Goal: Task Accomplishment & Management: Use online tool/utility

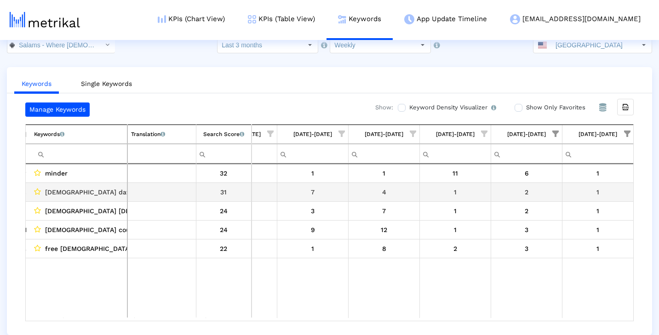
scroll to position [18, 0]
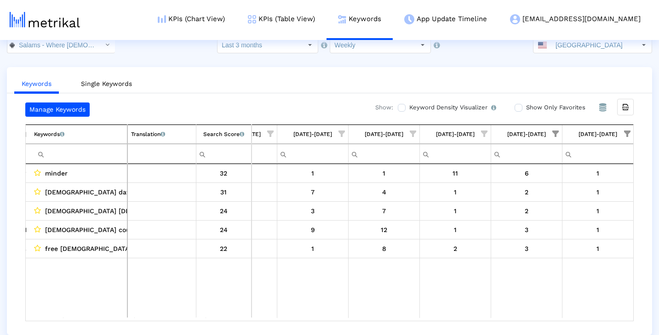
click at [629, 131] on span "Show filter options for column '09/07/25-09/13/25'" at bounding box center [627, 134] width 6 height 6
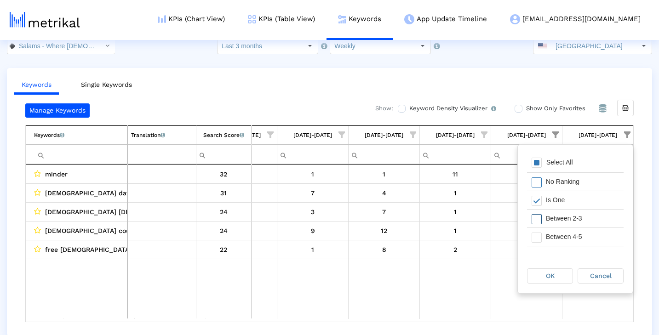
scroll to position [17, 0]
click at [537, 160] on span "Filter options" at bounding box center [536, 163] width 10 height 10
click at [538, 198] on span "Filter options" at bounding box center [536, 201] width 10 height 10
click at [552, 277] on span "OK" at bounding box center [550, 275] width 9 height 7
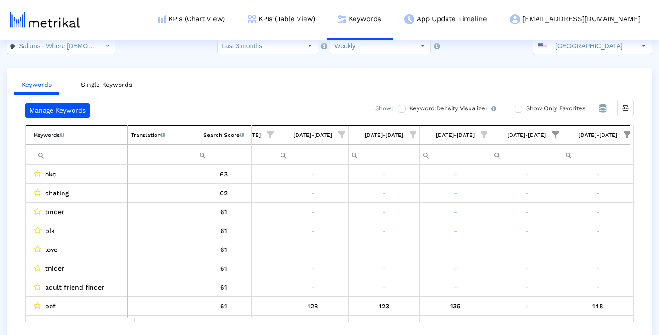
click at [557, 134] on span "Show filter options for column '08/31/25-09/06/25'" at bounding box center [555, 134] width 6 height 6
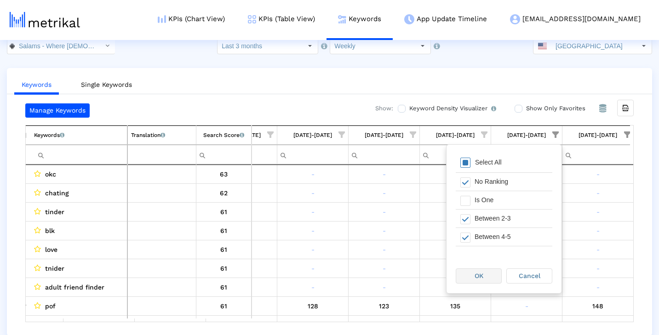
click at [477, 279] on span "OK" at bounding box center [478, 275] width 9 height 7
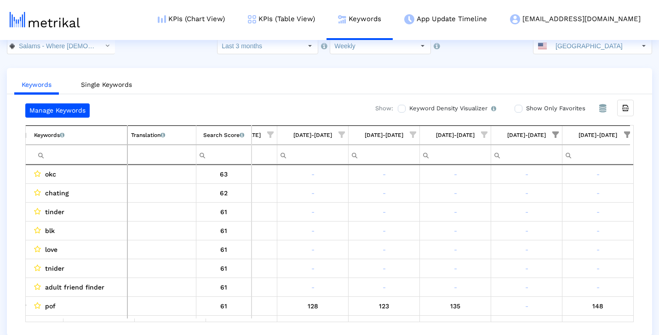
click at [556, 131] on span "Show filter options for column '08/31/25-09/06/25'" at bounding box center [555, 134] width 6 height 6
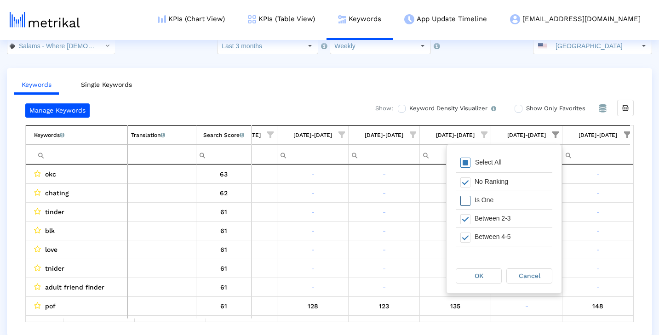
click at [469, 201] on span "Filter options" at bounding box center [465, 201] width 10 height 10
click at [467, 164] on span "Filter options" at bounding box center [465, 163] width 10 height 10
click at [467, 204] on span "Filter options" at bounding box center [465, 201] width 10 height 10
click at [481, 272] on span "OK" at bounding box center [478, 275] width 9 height 7
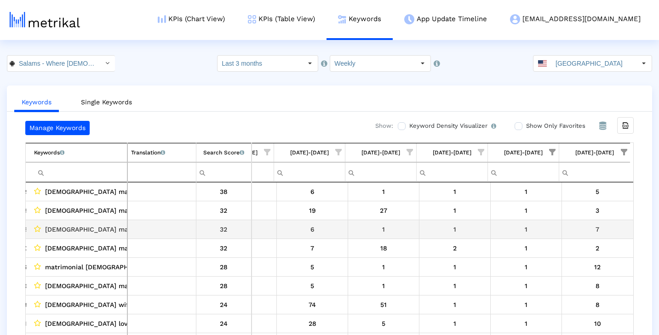
scroll to position [0, 0]
click at [624, 149] on span "Show filter options for column '09/07/25-09/13/25'" at bounding box center [624, 152] width 6 height 6
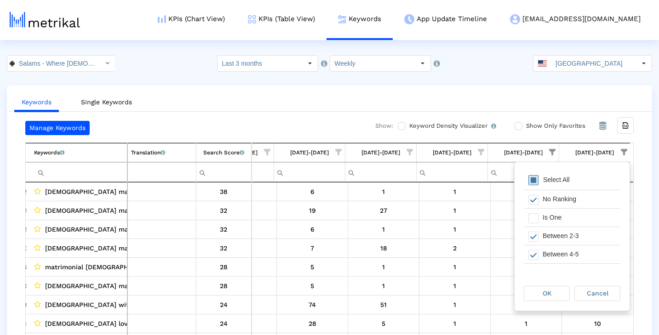
click at [535, 176] on span "Filter options" at bounding box center [533, 180] width 10 height 10
click at [535, 177] on span "Filter options" at bounding box center [533, 180] width 10 height 10
click at [536, 213] on span "Filter options" at bounding box center [533, 218] width 10 height 10
click at [534, 234] on span "Filter options" at bounding box center [533, 237] width 10 height 10
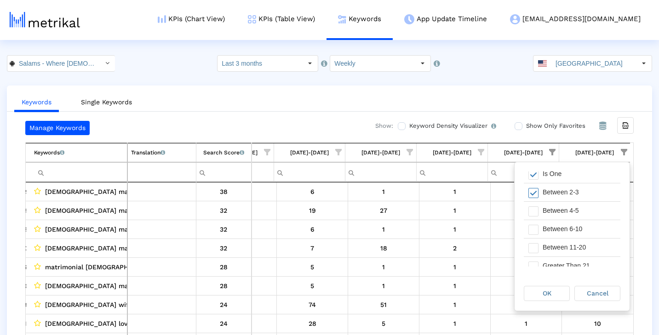
scroll to position [46, 0]
click at [533, 207] on span "Filter options" at bounding box center [533, 209] width 10 height 10
click at [533, 225] on span "Filter options" at bounding box center [533, 228] width 10 height 10
click at [539, 289] on div "OK" at bounding box center [546, 293] width 45 height 14
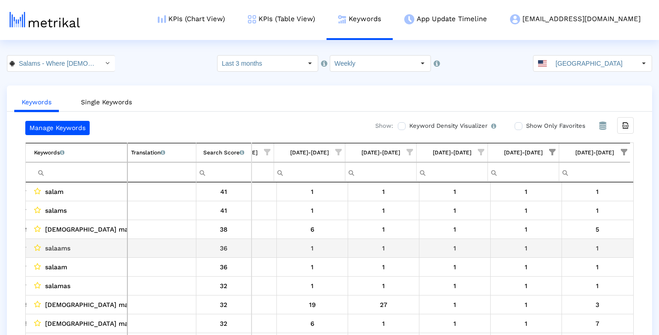
scroll to position [0, 0]
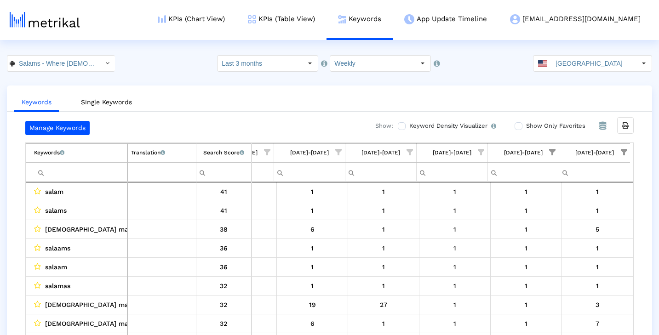
click at [554, 153] on span "Show filter options for column '08/31/25-09/06/25'" at bounding box center [552, 152] width 6 height 6
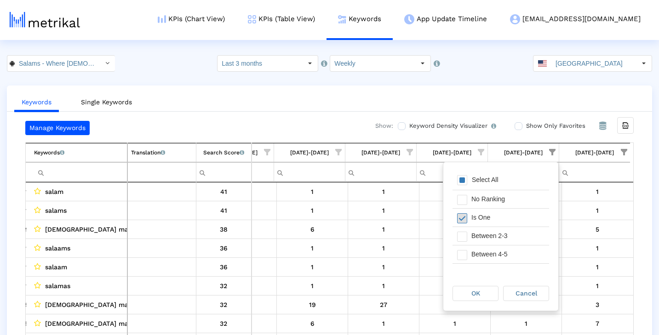
click at [464, 216] on span "Filter options" at bounding box center [462, 218] width 10 height 10
click at [463, 198] on span "Filter options" at bounding box center [462, 200] width 10 height 10
click at [462, 238] on span "Filter options" at bounding box center [462, 240] width 10 height 10
click at [463, 261] on span "Filter options" at bounding box center [462, 258] width 10 height 10
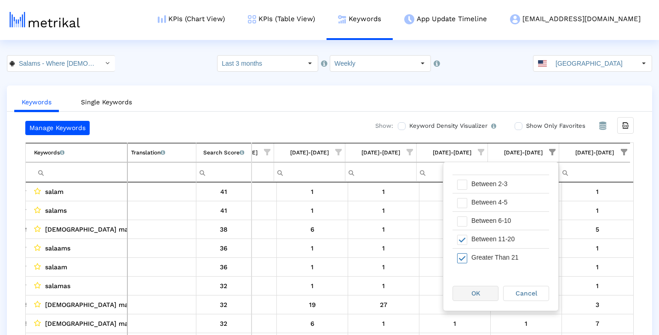
click at [474, 291] on span "OK" at bounding box center [475, 293] width 9 height 7
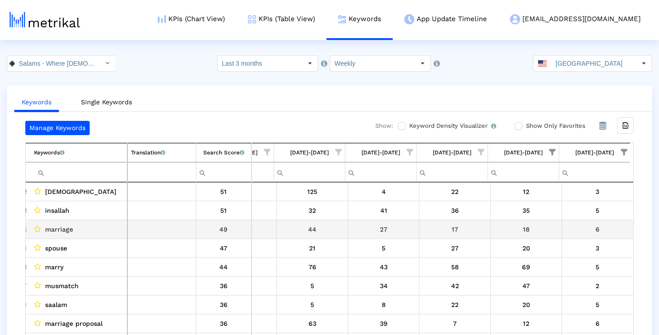
scroll to position [0, 0]
